Goal: Task Accomplishment & Management: Use online tool/utility

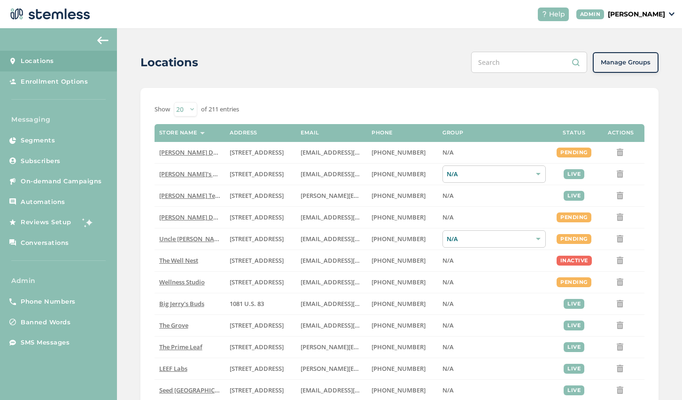
click at [655, 11] on p "[PERSON_NAME]" at bounding box center [636, 14] width 57 height 10
click at [631, 66] on span "Impersonate" at bounding box center [641, 67] width 46 height 9
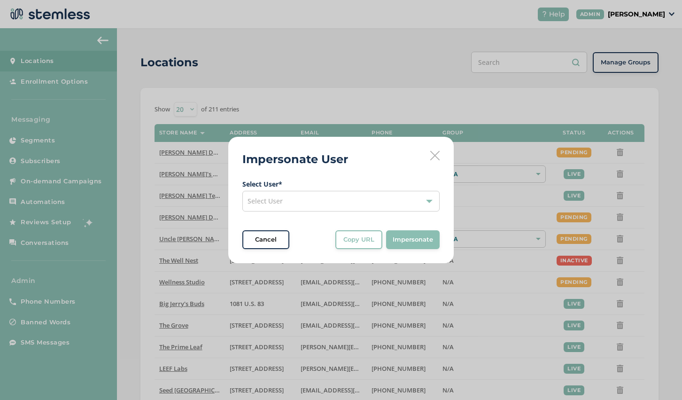
click at [310, 197] on div "Select User" at bounding box center [340, 201] width 197 height 21
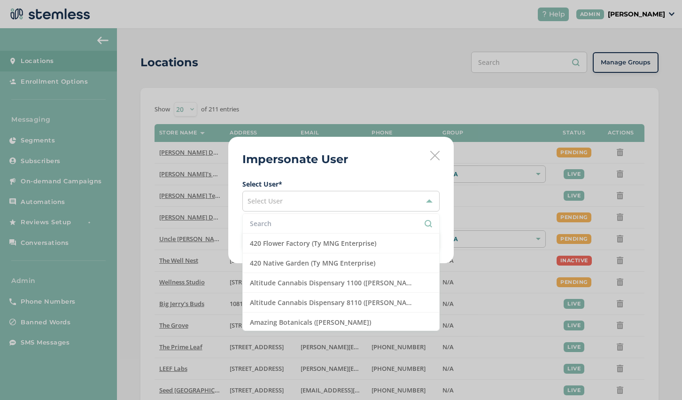
click at [297, 228] on input "text" at bounding box center [341, 223] width 182 height 10
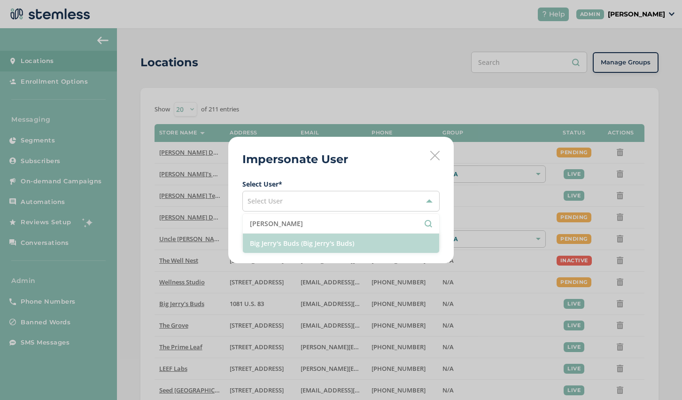
type input "jerry"
click at [297, 246] on li "Big Jerry's Buds (Big Jerry's Buds)" at bounding box center [341, 242] width 196 height 19
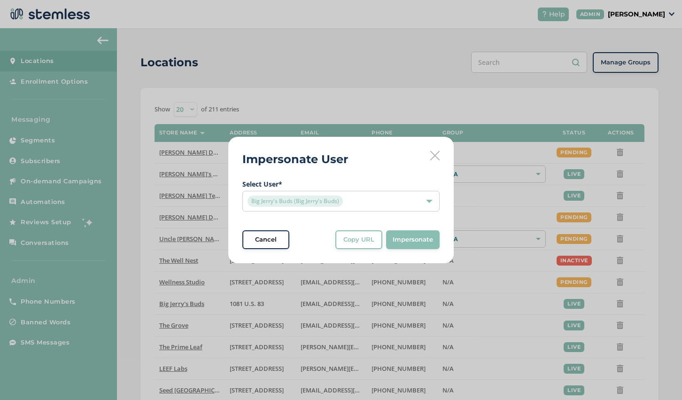
click at [398, 241] on span "Impersonate" at bounding box center [413, 239] width 40 height 9
